Goal: Transaction & Acquisition: Purchase product/service

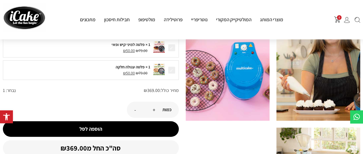
scroll to position [201, 0]
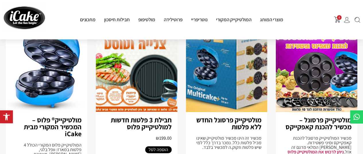
scroll to position [57, 0]
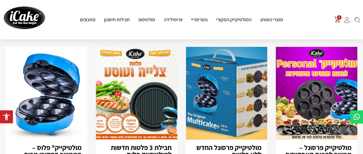
click at [261, 90] on img at bounding box center [227, 93] width 82 height 93
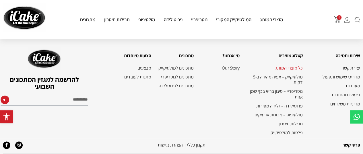
scroll to position [1416, 0]
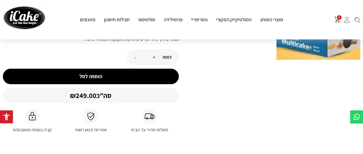
scroll to position [29, 0]
